Goal: Find specific page/section: Find specific page/section

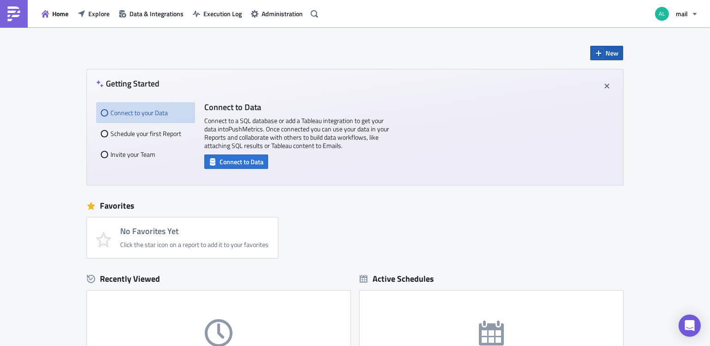
click at [598, 49] on icon "button" at bounding box center [598, 52] width 7 height 7
click at [682, 7] on button "mail" at bounding box center [676, 14] width 54 height 20
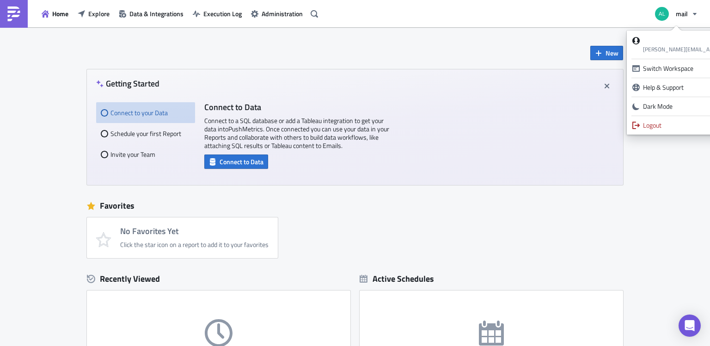
click at [642, 171] on div "New Getting Started Connect to your Data Schedule your first Report Invite your…" at bounding box center [355, 274] width 710 height 495
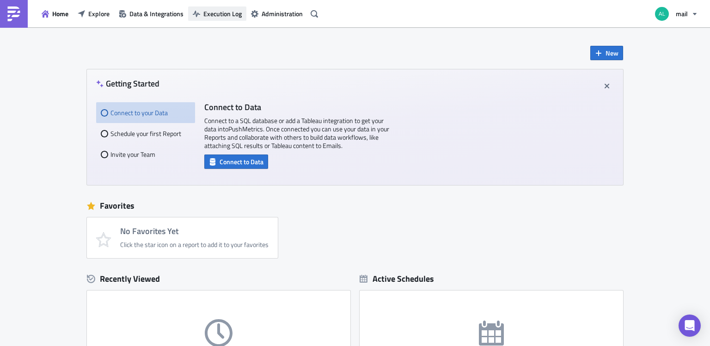
click at [226, 12] on span "Execution Log" at bounding box center [222, 14] width 38 height 10
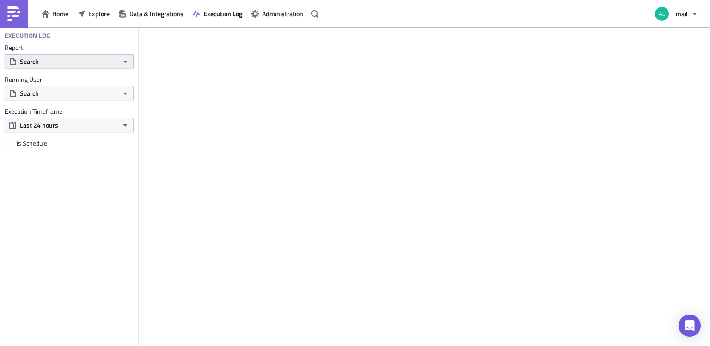
click at [68, 59] on button "Search" at bounding box center [69, 61] width 129 height 14
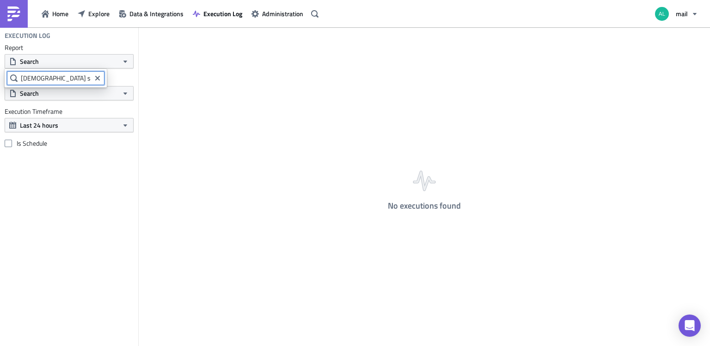
type input "[DEMOGRAPHIC_DATA] shop"
click at [78, 124] on button "Last 24 hours" at bounding box center [69, 125] width 129 height 14
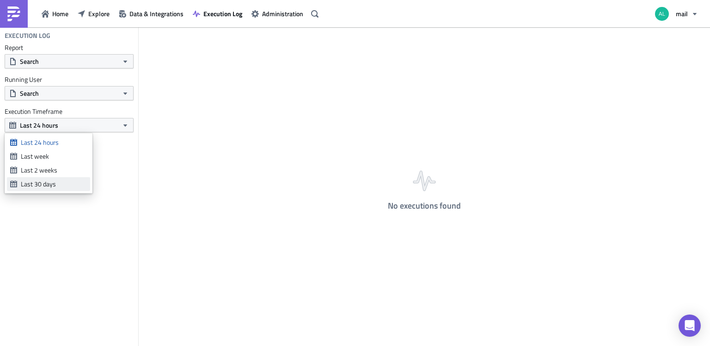
click at [48, 181] on div "Last 30 days" at bounding box center [54, 183] width 66 height 9
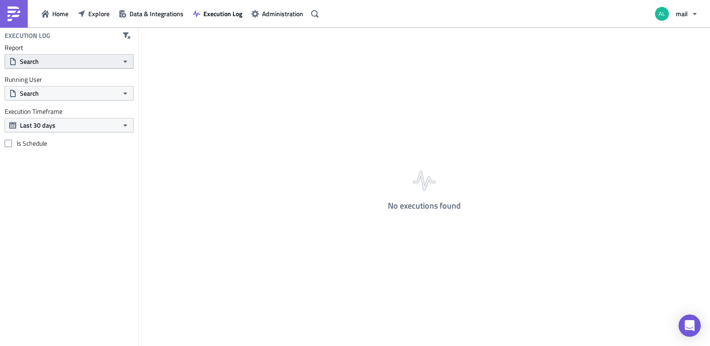
click at [61, 59] on button "Search" at bounding box center [69, 61] width 129 height 14
click at [99, 15] on span "Explore" at bounding box center [98, 14] width 21 height 10
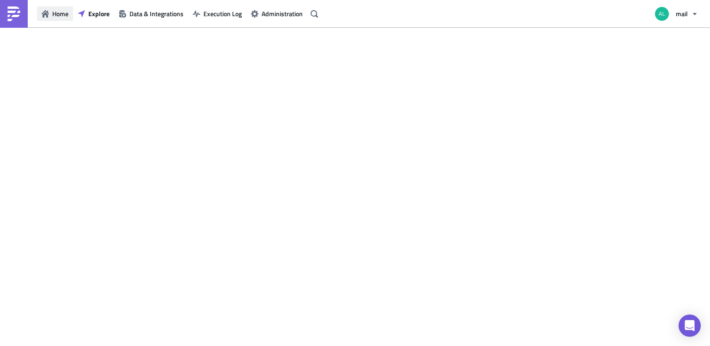
click at [57, 9] on span "Home" at bounding box center [60, 14] width 16 height 10
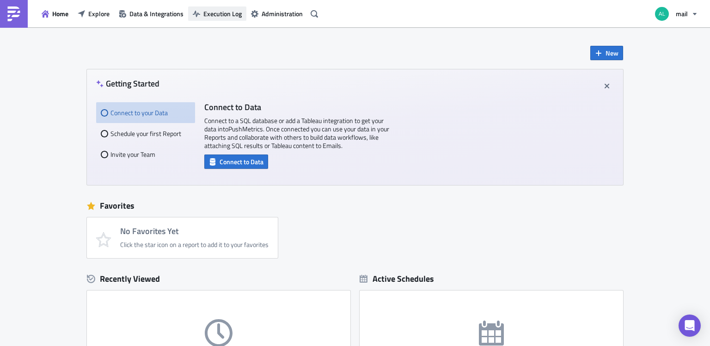
click at [225, 15] on span "Execution Log" at bounding box center [222, 14] width 38 height 10
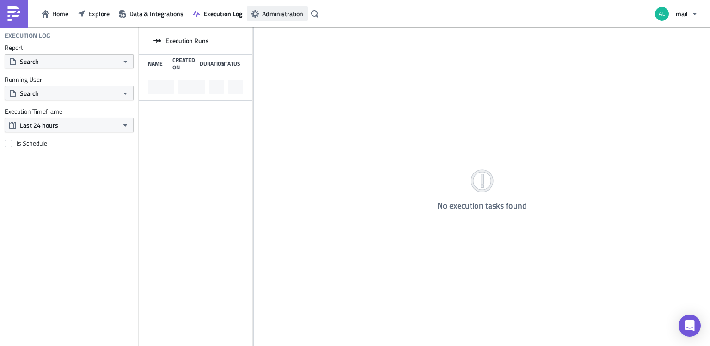
click at [278, 14] on span "Administration" at bounding box center [282, 14] width 41 height 10
